Goal: Task Accomplishment & Management: Manage account settings

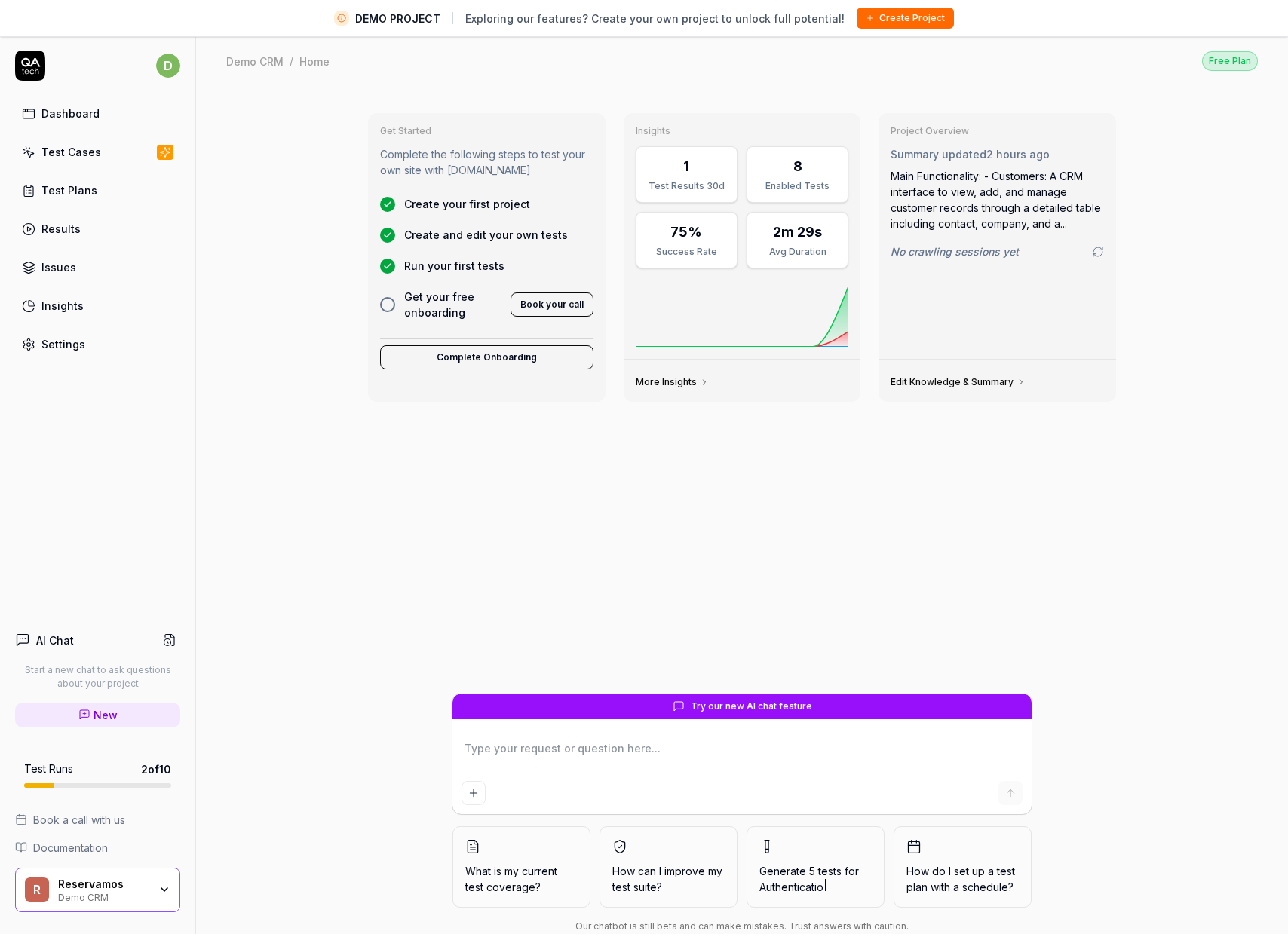
type textarea "*"
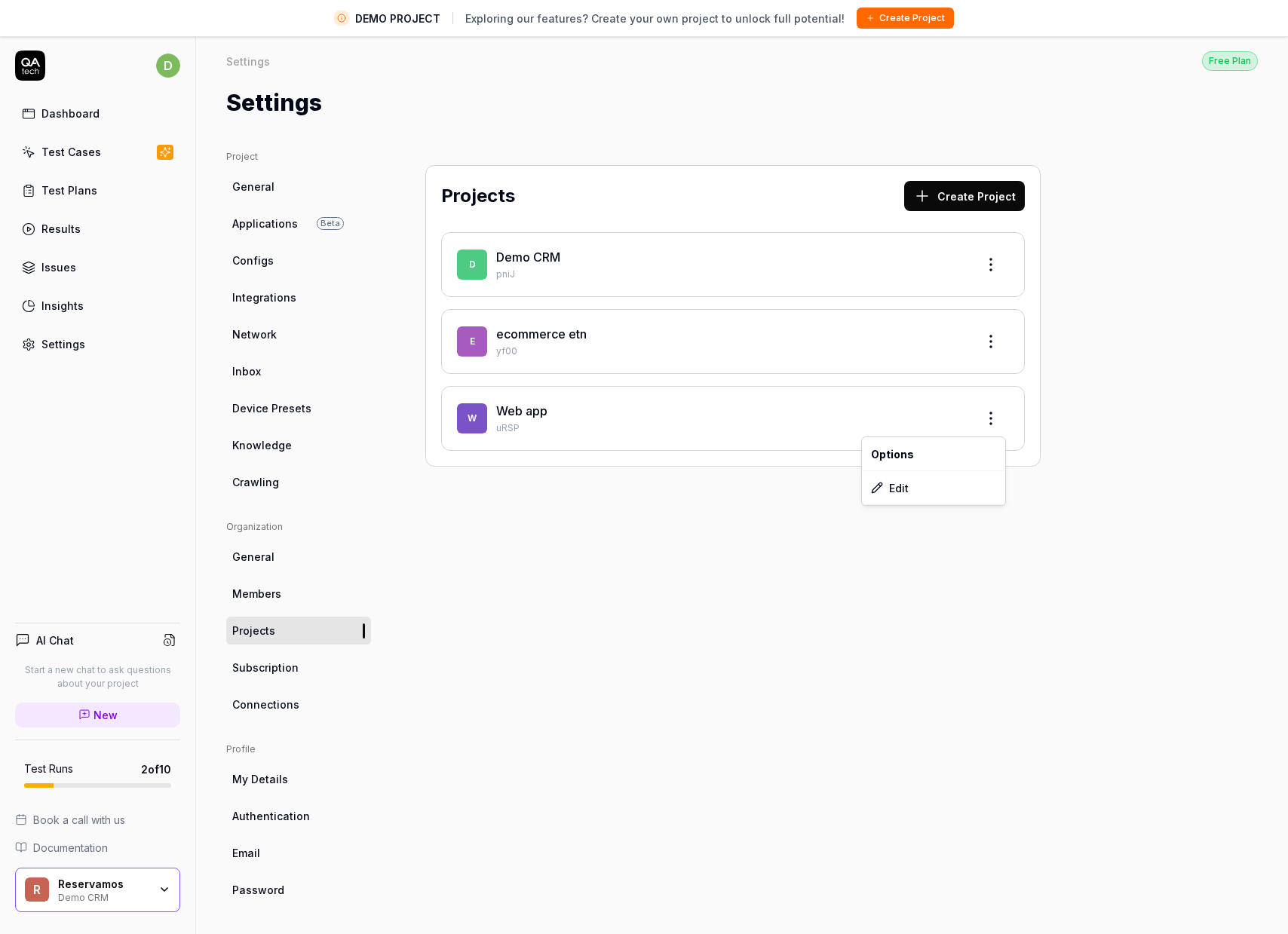
click at [996, 423] on html "DEMO PROJECT Exploring our features? Create your own project to unlock full pot…" at bounding box center [644, 484] width 1288 height 969
click at [907, 490] on div "Edit" at bounding box center [934, 488] width 143 height 33
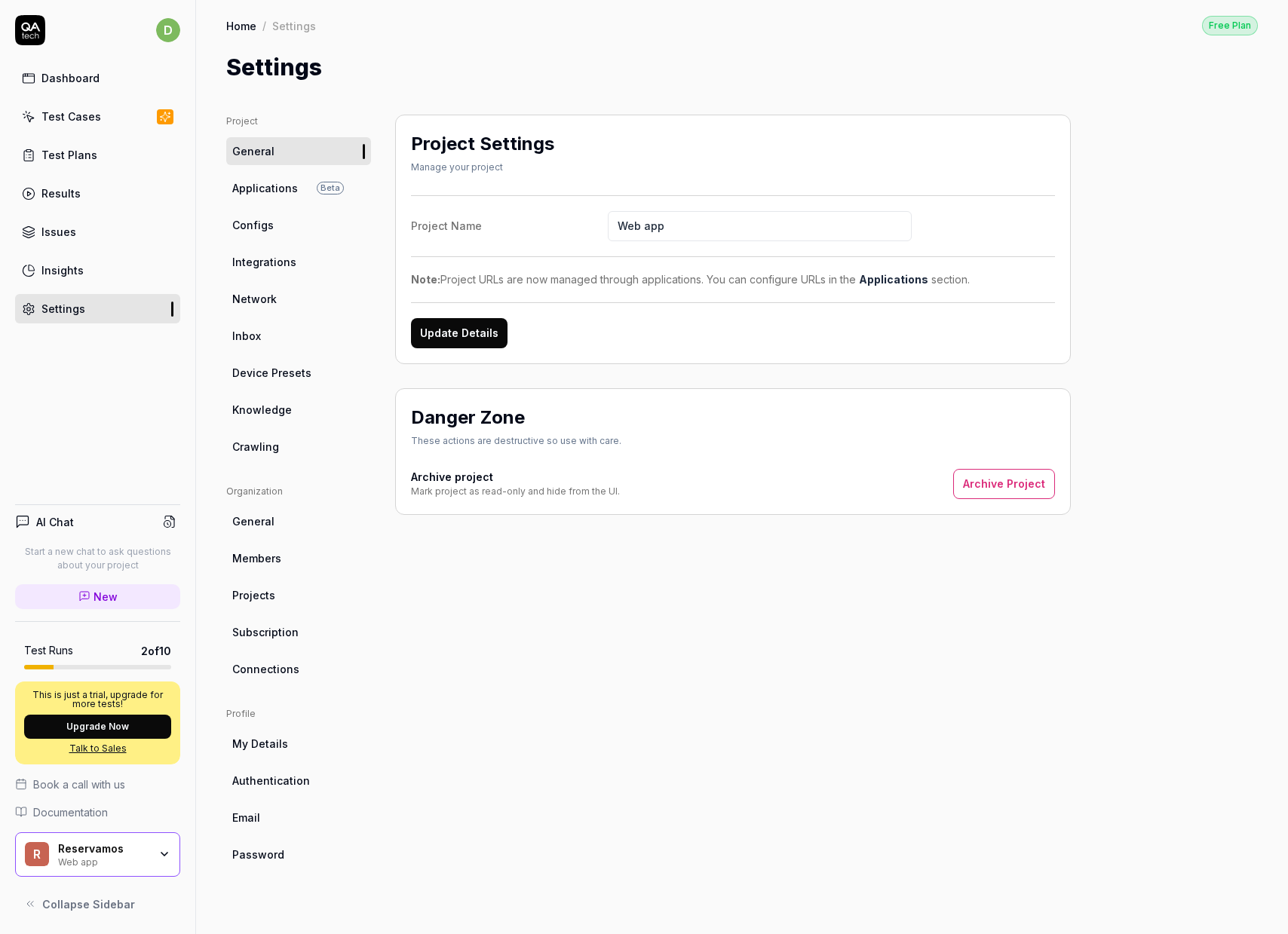
click at [983, 478] on button "Archive Project" at bounding box center [1004, 484] width 102 height 30
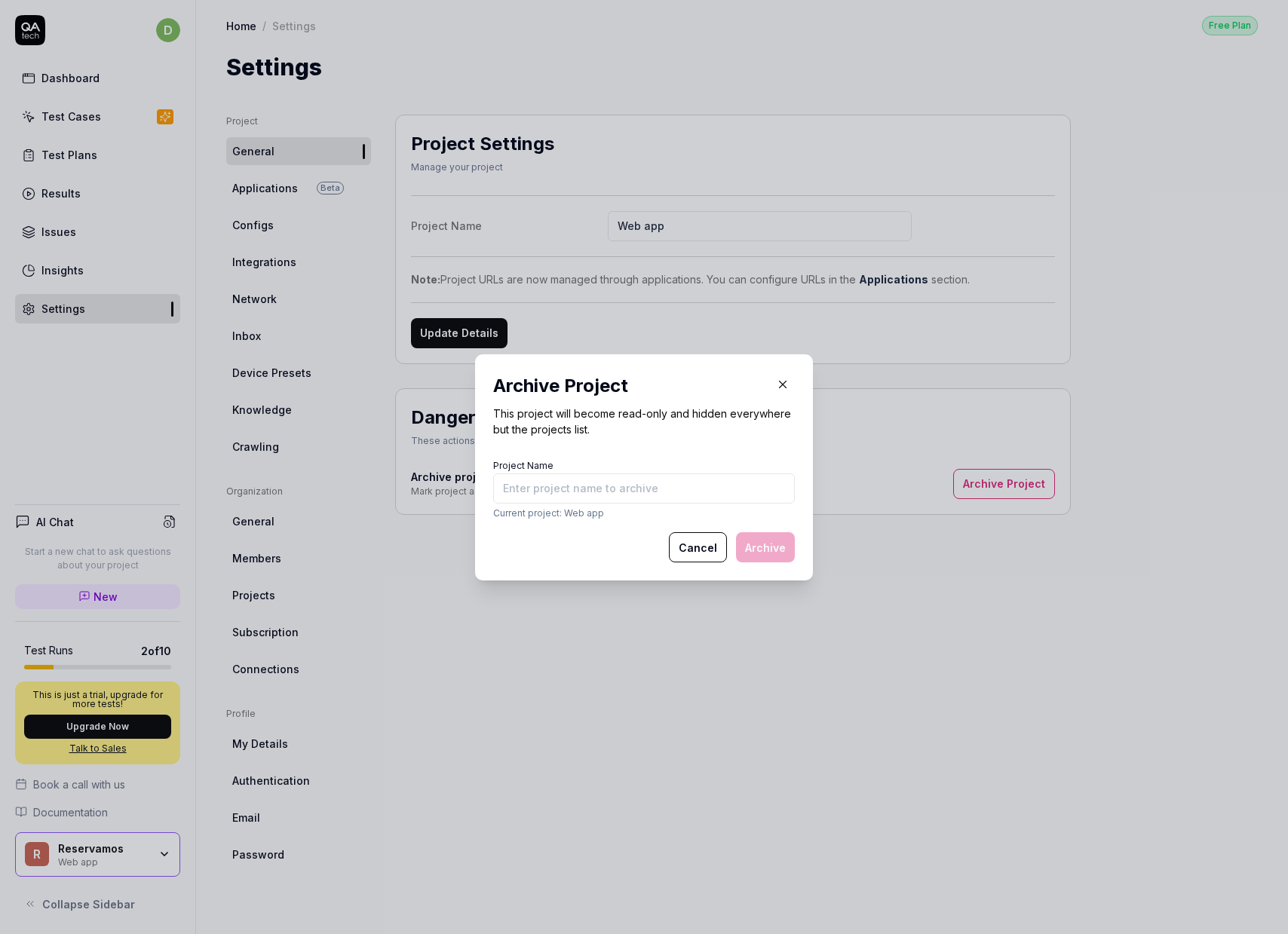
click at [665, 486] on input "Project Name" at bounding box center [644, 489] width 302 height 30
click at [536, 499] on input "Project Name" at bounding box center [644, 489] width 302 height 30
click at [533, 540] on div "Cancel Archive" at bounding box center [644, 547] width 302 height 30
drag, startPoint x: 550, startPoint y: 495, endPoint x: 559, endPoint y: 499, distance: 9.8
click at [553, 496] on input "Project Name" at bounding box center [644, 489] width 302 height 30
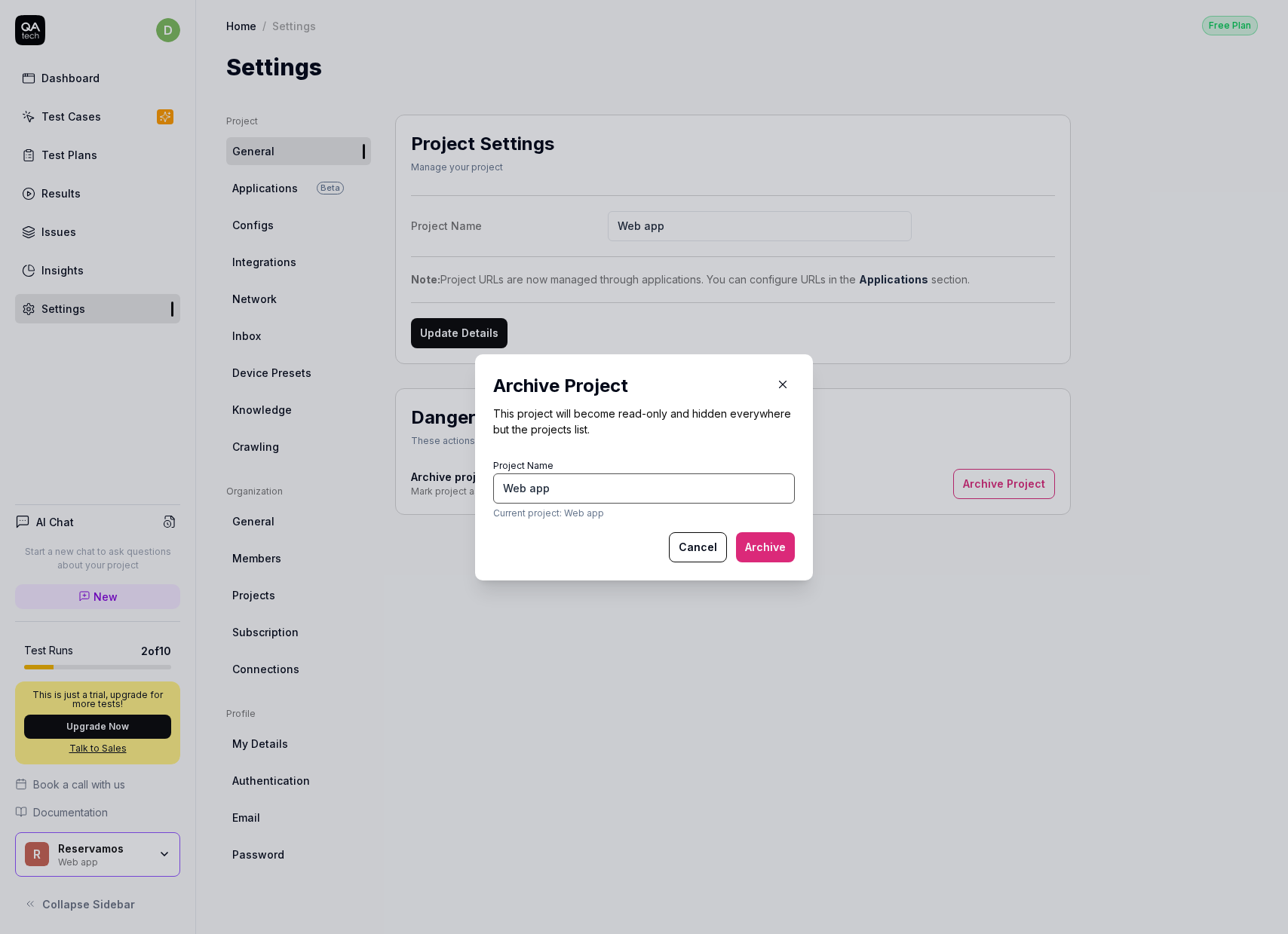
type input "Web app"
click at [753, 546] on button "Archive" at bounding box center [765, 547] width 59 height 30
